Goal: Task Accomplishment & Management: Use online tool/utility

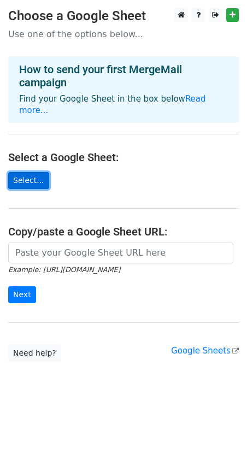
click at [31, 172] on link "Select..." at bounding box center [28, 180] width 41 height 17
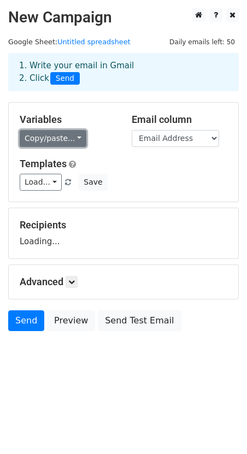
click at [60, 137] on link "Copy/paste..." at bounding box center [53, 138] width 67 height 17
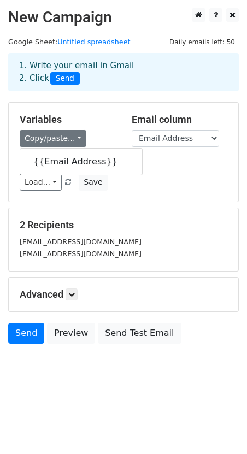
click at [95, 130] on div "Copy/paste... {{Email Address}}" at bounding box center [68, 138] width 96 height 17
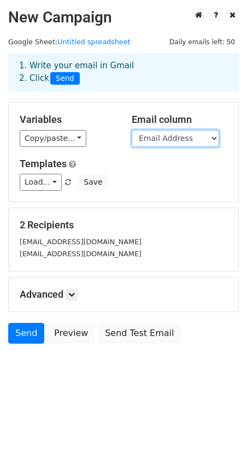
click at [168, 134] on select "Email Address" at bounding box center [175, 138] width 87 height 17
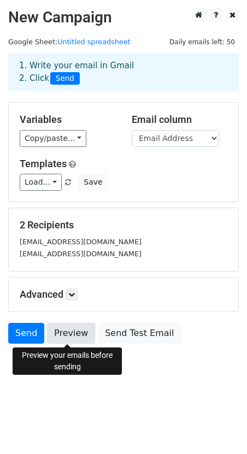
click at [69, 339] on link "Preview" at bounding box center [71, 333] width 48 height 21
click at [63, 334] on link "Preview" at bounding box center [71, 333] width 48 height 21
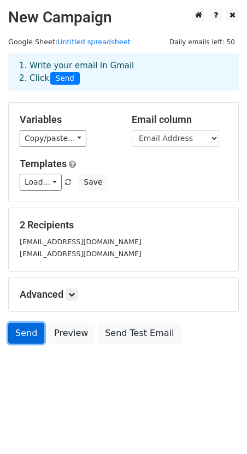
click at [20, 332] on link "Send" at bounding box center [26, 333] width 36 height 21
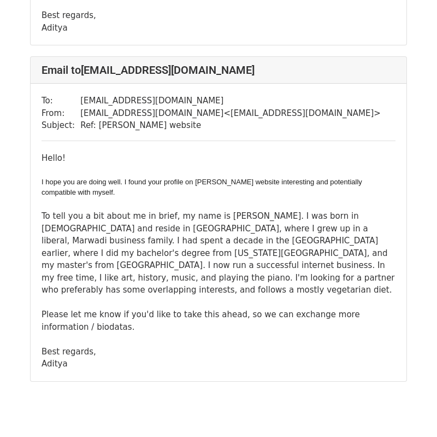
scroll to position [359, 0]
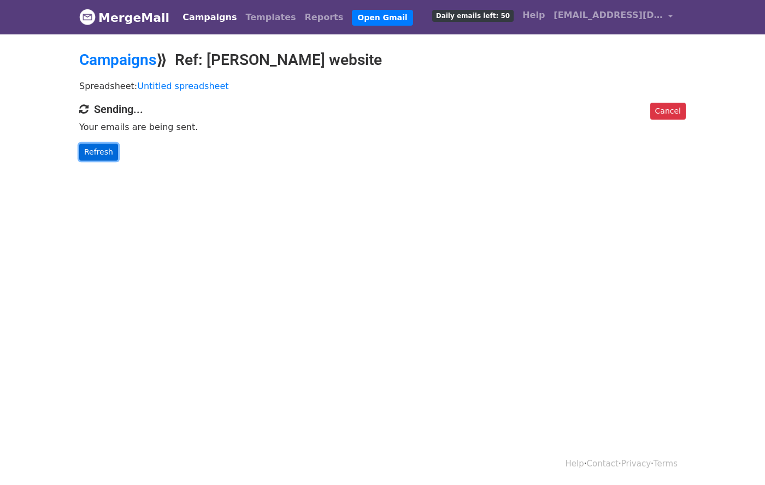
click at [107, 152] on link "Refresh" at bounding box center [98, 152] width 39 height 17
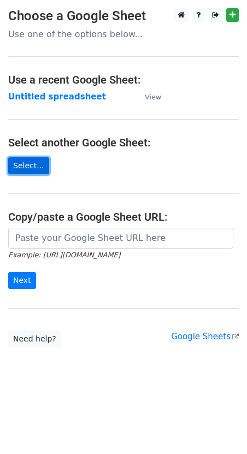
click at [27, 163] on link "Select..." at bounding box center [28, 165] width 41 height 17
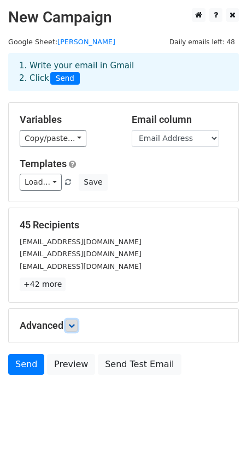
click at [73, 329] on icon at bounding box center [71, 325] width 7 height 7
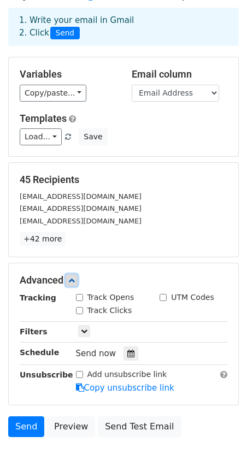
scroll to position [60, 0]
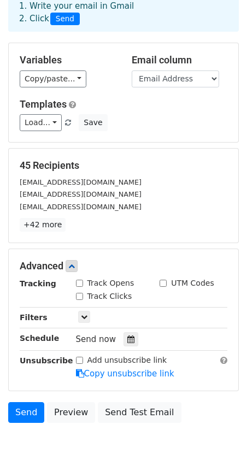
click at [98, 283] on label "Track Opens" at bounding box center [110, 283] width 47 height 11
click at [83, 283] on input "Track Opens" at bounding box center [79, 283] width 7 height 7
checkbox input "true"
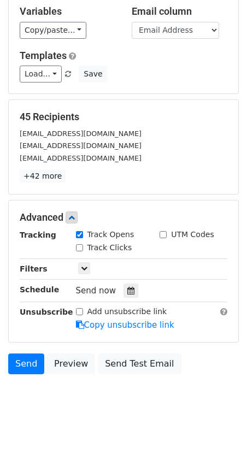
scroll to position [111, 0]
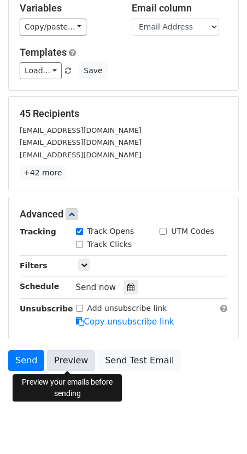
click at [67, 363] on link "Preview" at bounding box center [71, 360] width 48 height 21
click at [191, 384] on body "New Campaign Daily emails left: 48 Google Sheet: Falguni 1. Write your email in…" at bounding box center [123, 159] width 247 height 524
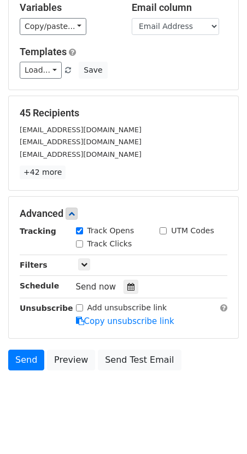
scroll to position [113, 0]
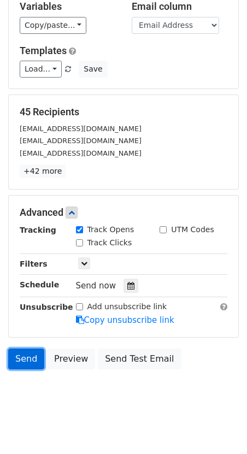
click at [38, 357] on link "Send" at bounding box center [26, 359] width 36 height 21
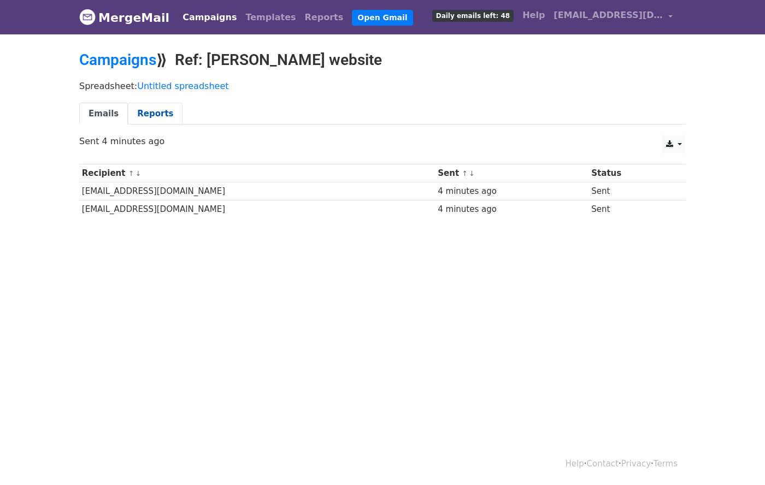
click at [144, 124] on link "Reports" at bounding box center [155, 114] width 55 height 22
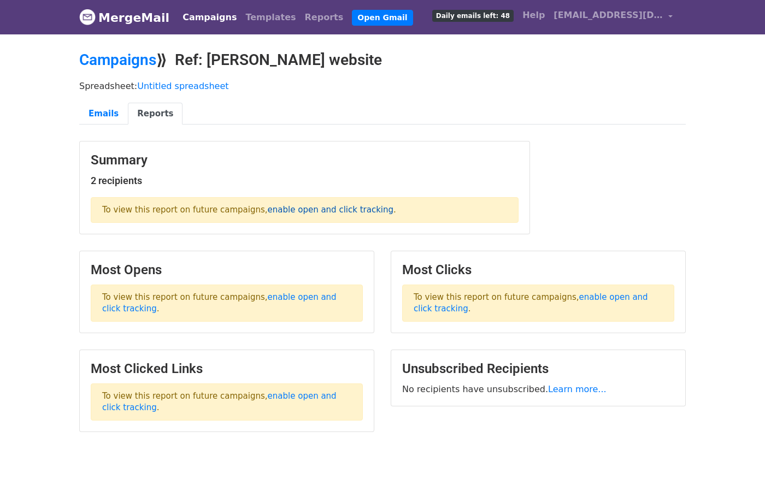
click at [328, 210] on link "enable open and click tracking" at bounding box center [331, 210] width 126 height 10
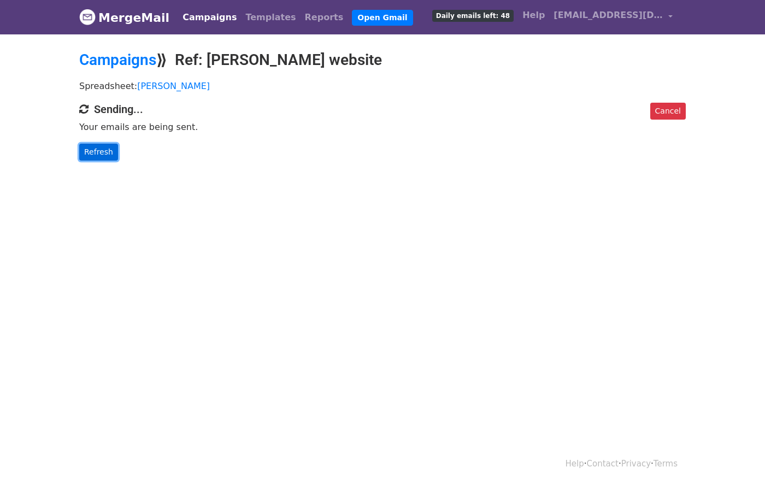
click at [104, 150] on link "Refresh" at bounding box center [98, 152] width 39 height 17
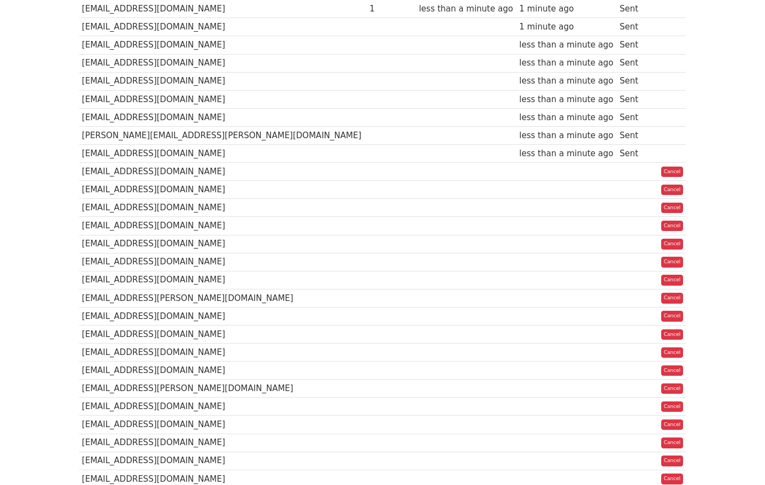
scroll to position [495, 0]
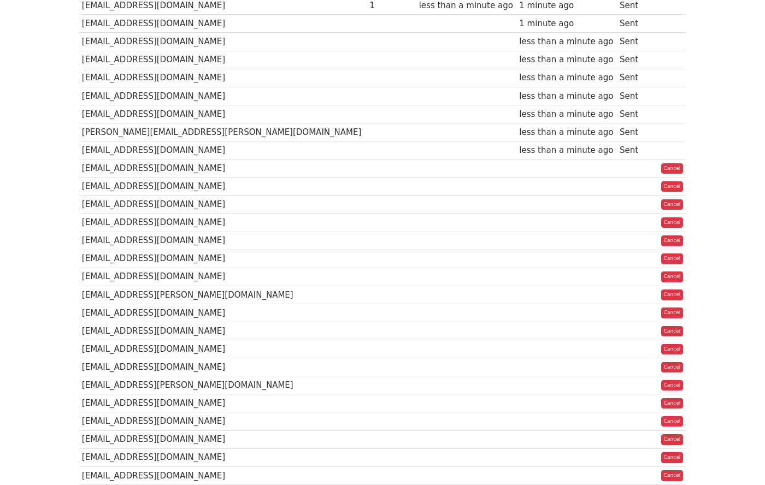
click at [367, 214] on td at bounding box center [391, 223] width 49 height 18
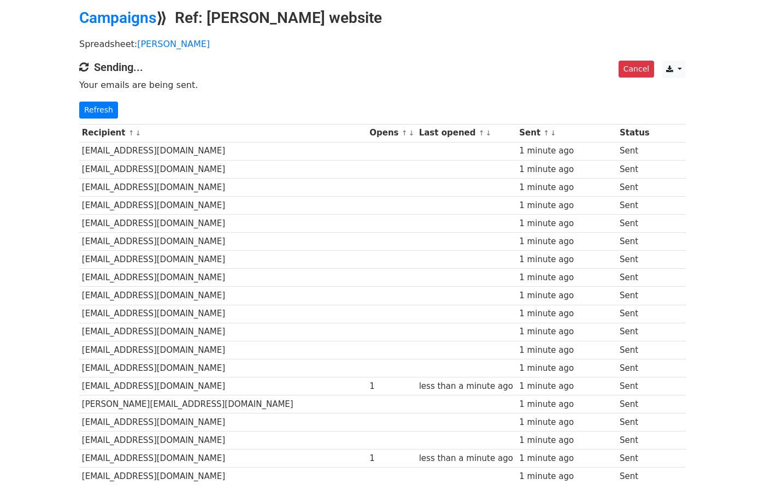
scroll to position [0, 0]
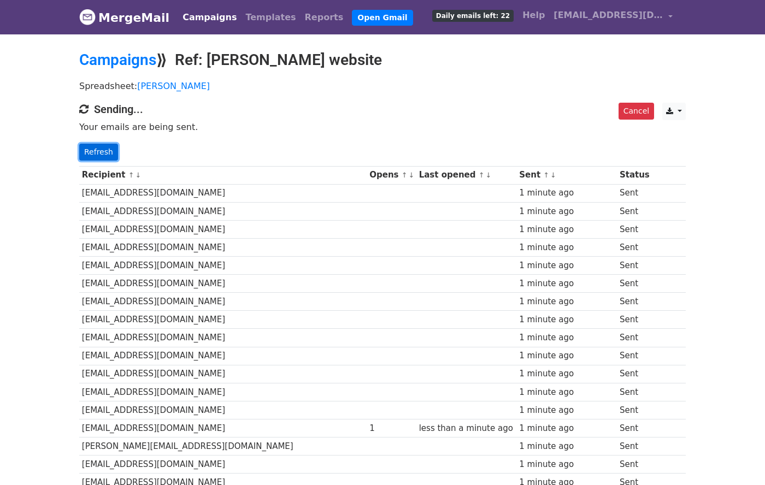
click at [107, 156] on link "Refresh" at bounding box center [98, 152] width 39 height 17
